Goal: Navigation & Orientation: Find specific page/section

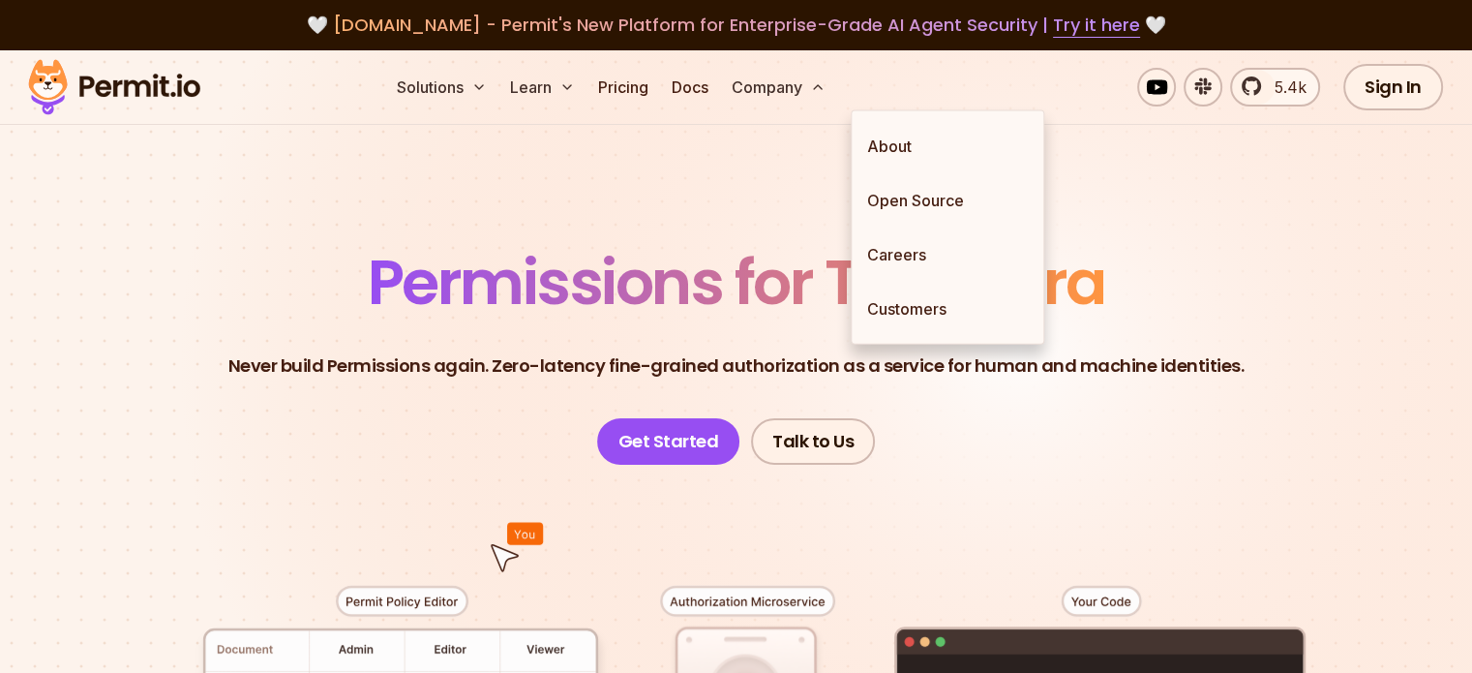
click at [919, 141] on link "About" at bounding box center [948, 146] width 192 height 54
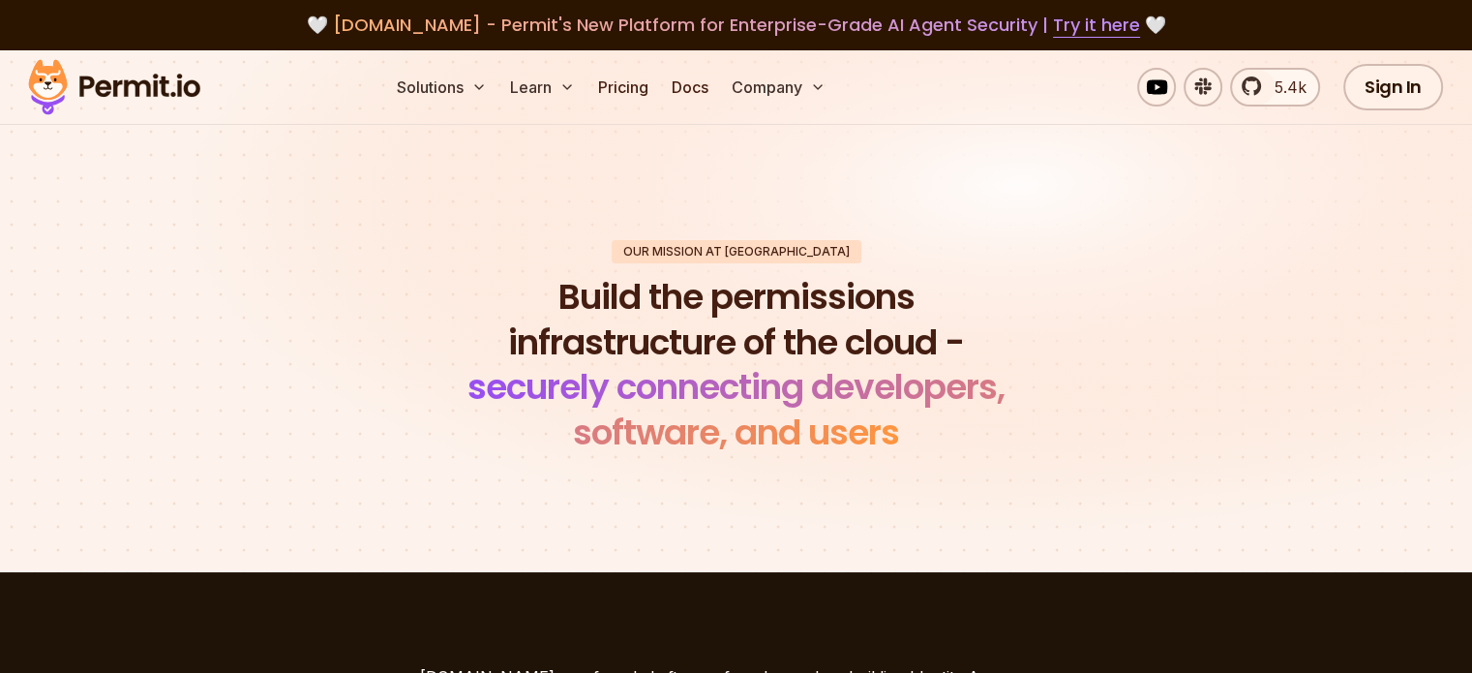
click at [139, 90] on img at bounding box center [114, 87] width 190 height 66
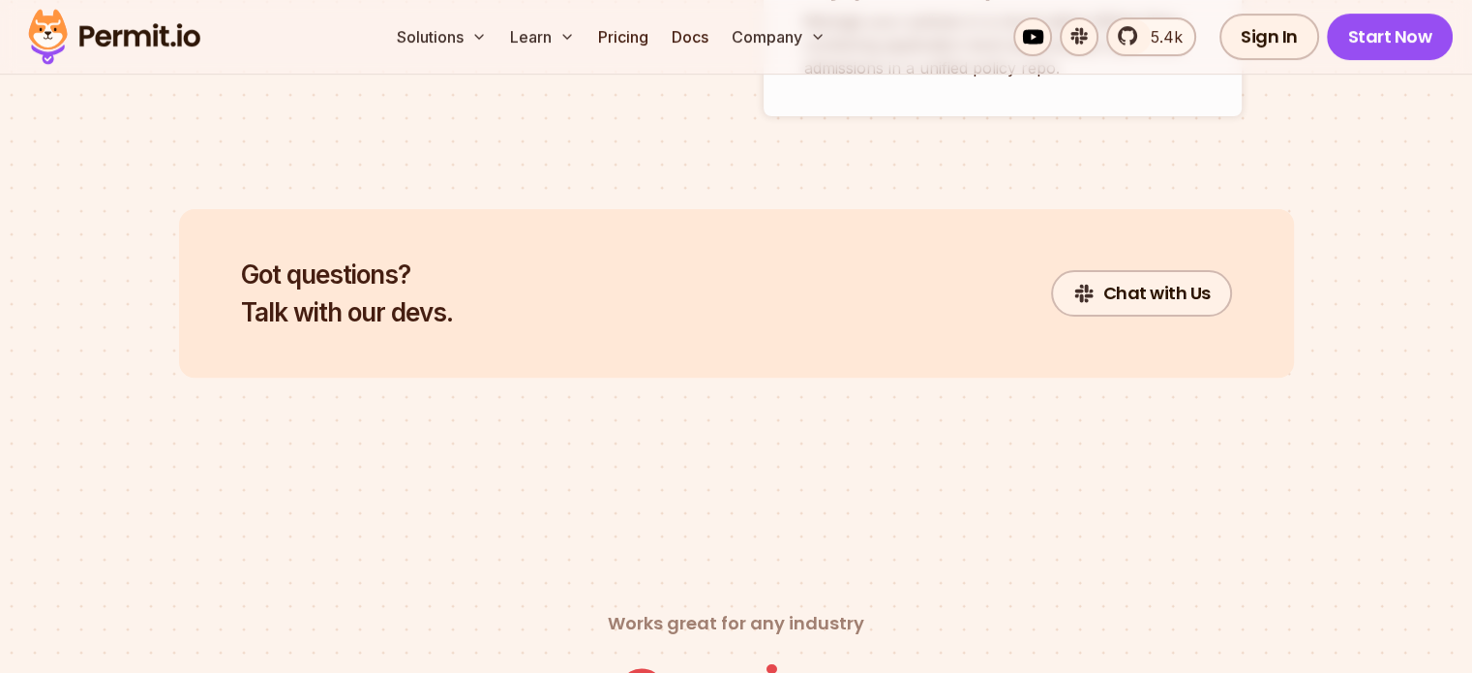
scroll to position [7933, 0]
click at [114, 30] on img at bounding box center [114, 37] width 190 height 66
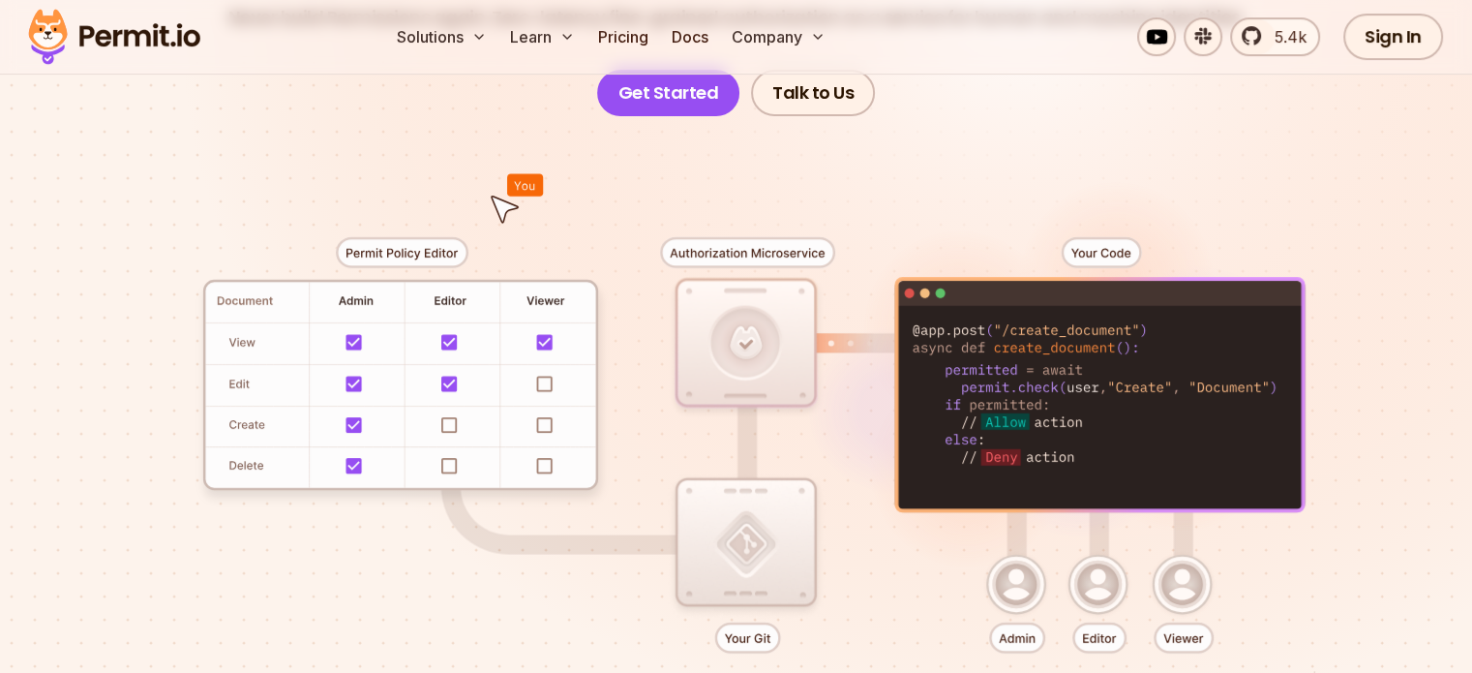
scroll to position [344, 0]
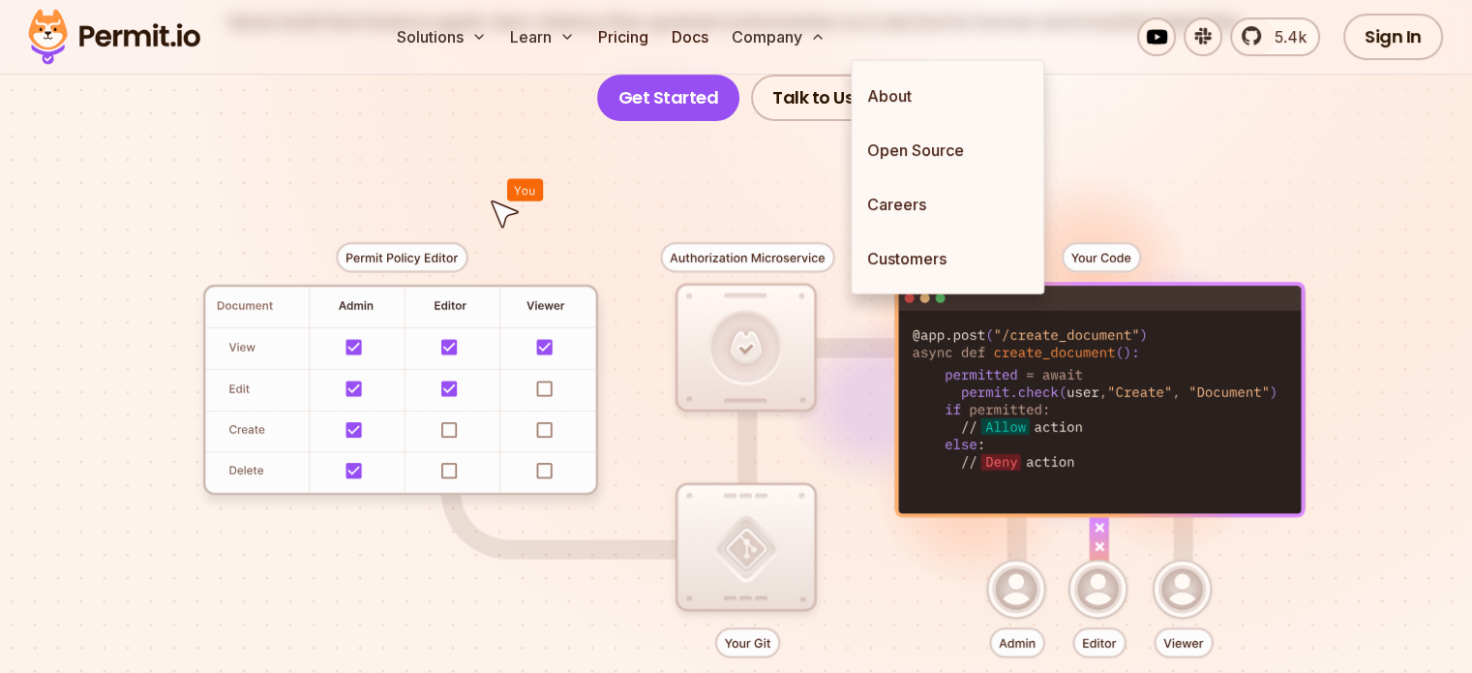
click at [903, 97] on link "About" at bounding box center [948, 96] width 192 height 54
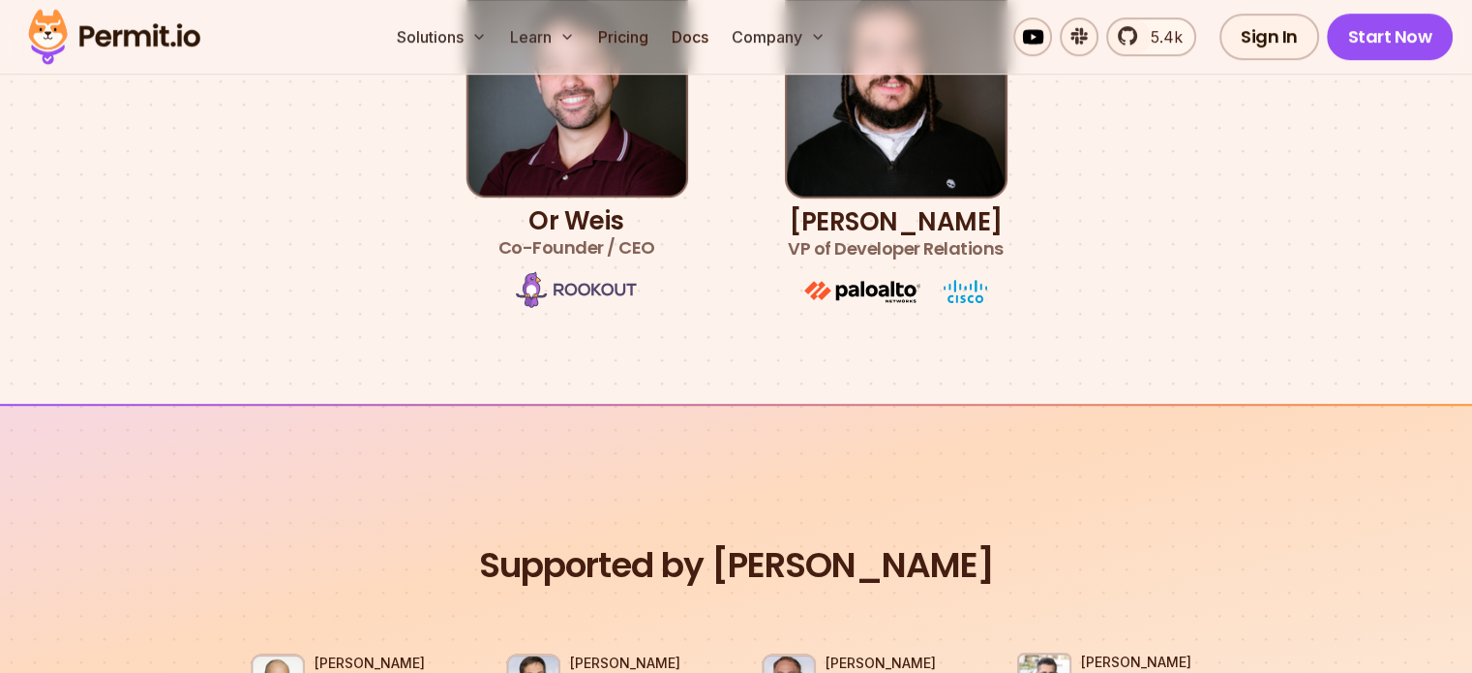
scroll to position [1281, 0]
